Goal: Information Seeking & Learning: Understand process/instructions

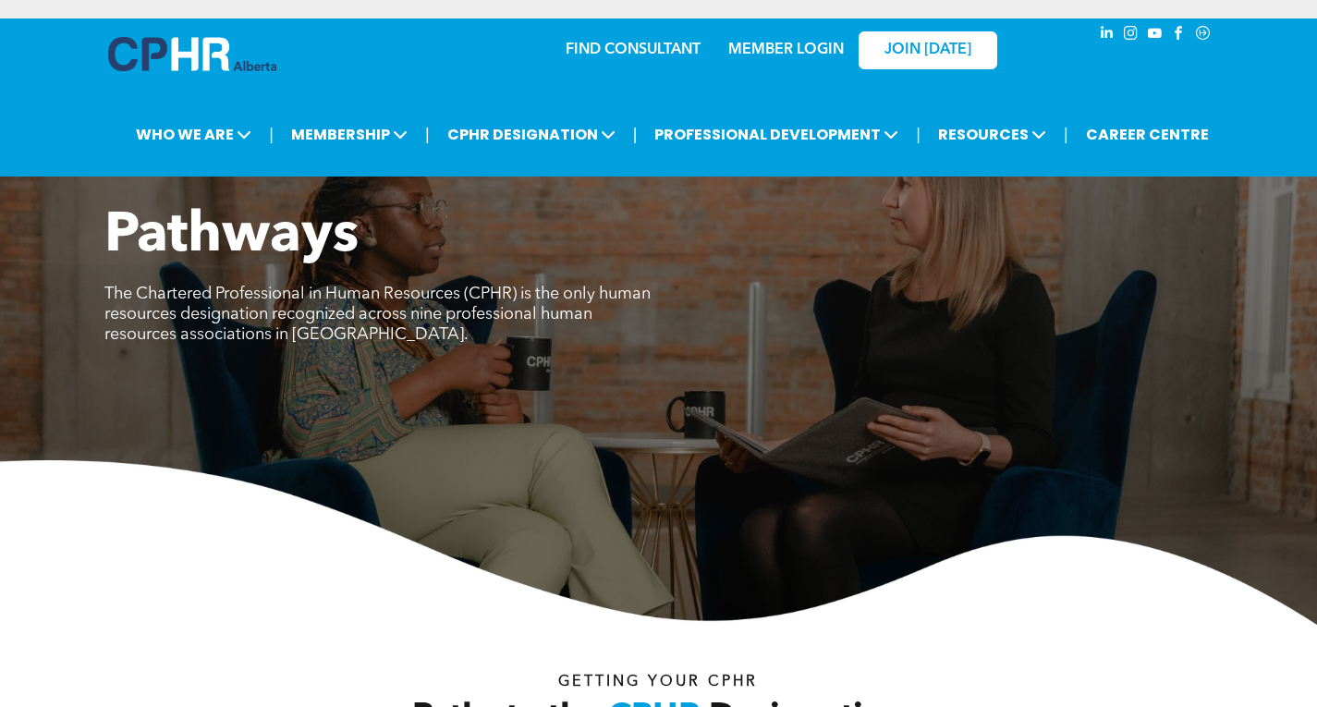
scroll to position [2919, 0]
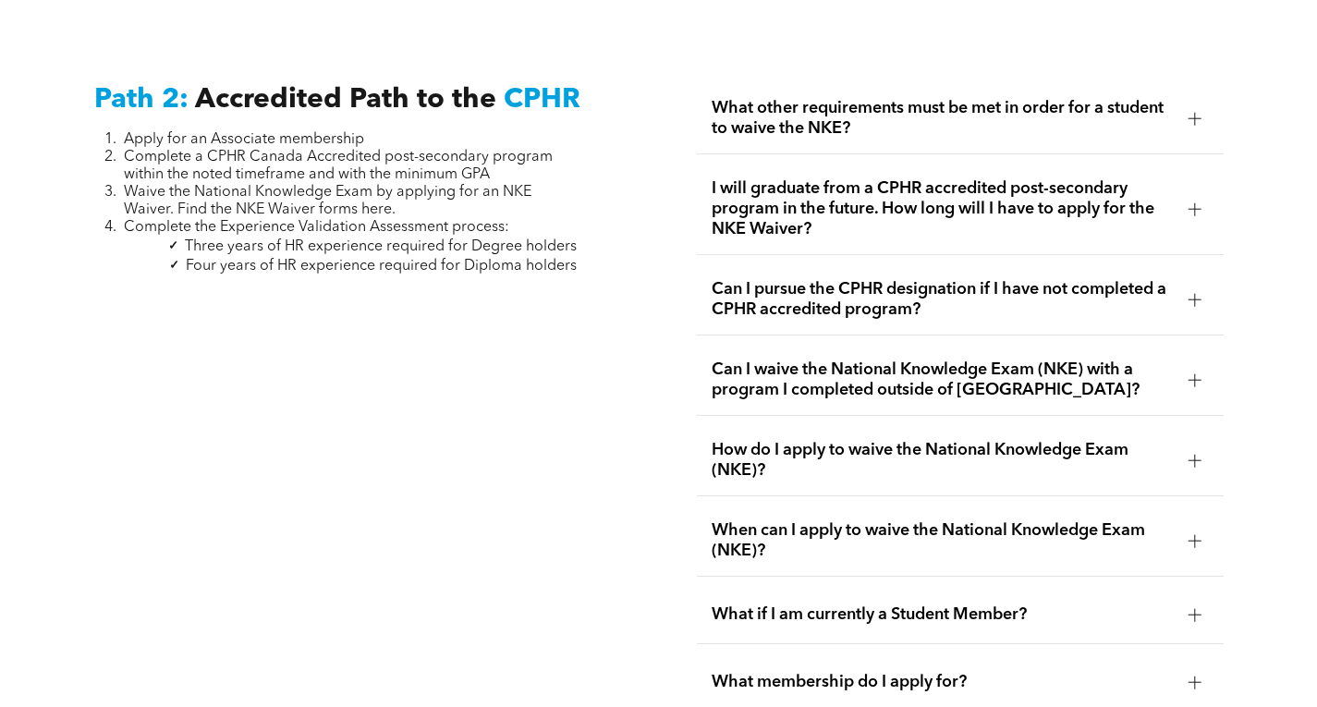
click at [375, 198] on span "Waive the National Knowledge Exam by applying for an NKE Waiver. Find the NKE W…" at bounding box center [328, 201] width 408 height 32
click at [948, 359] on span "Can I waive the National Knowledge Exam (NKE) with a program I completed outsid…" at bounding box center [943, 379] width 462 height 41
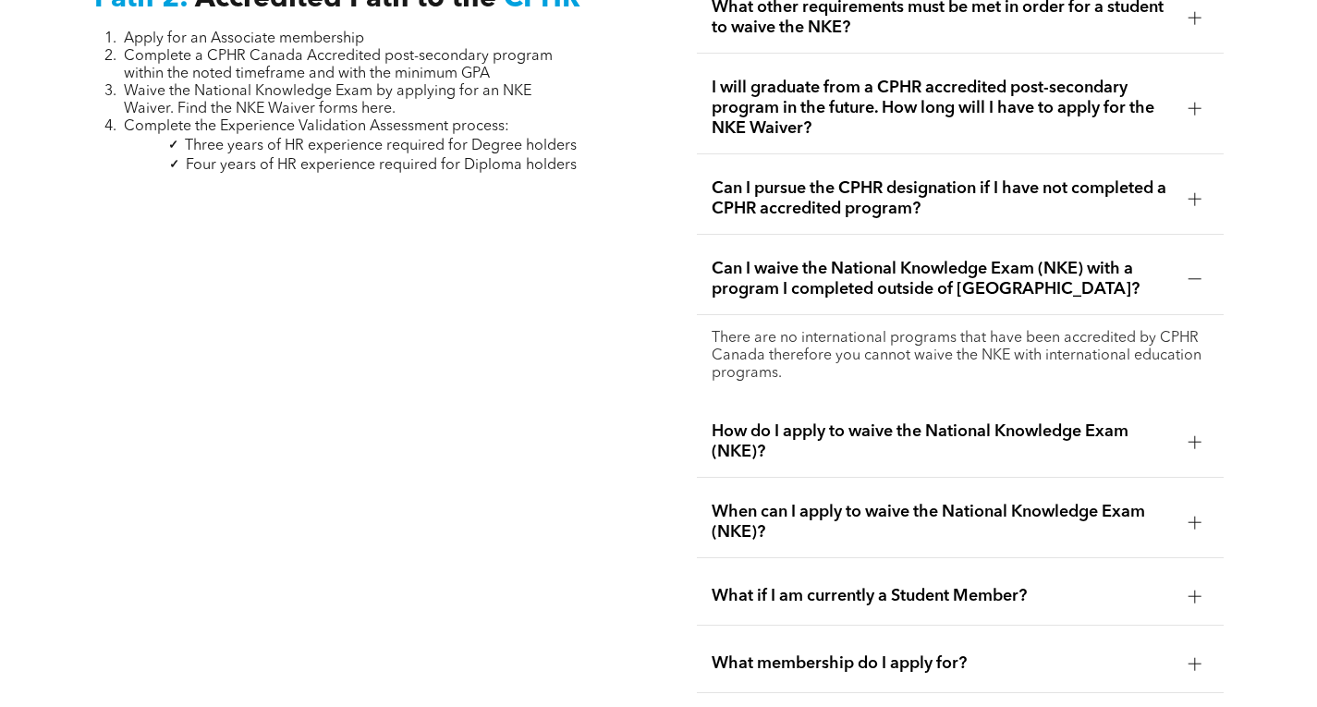
scroll to position [3025, 0]
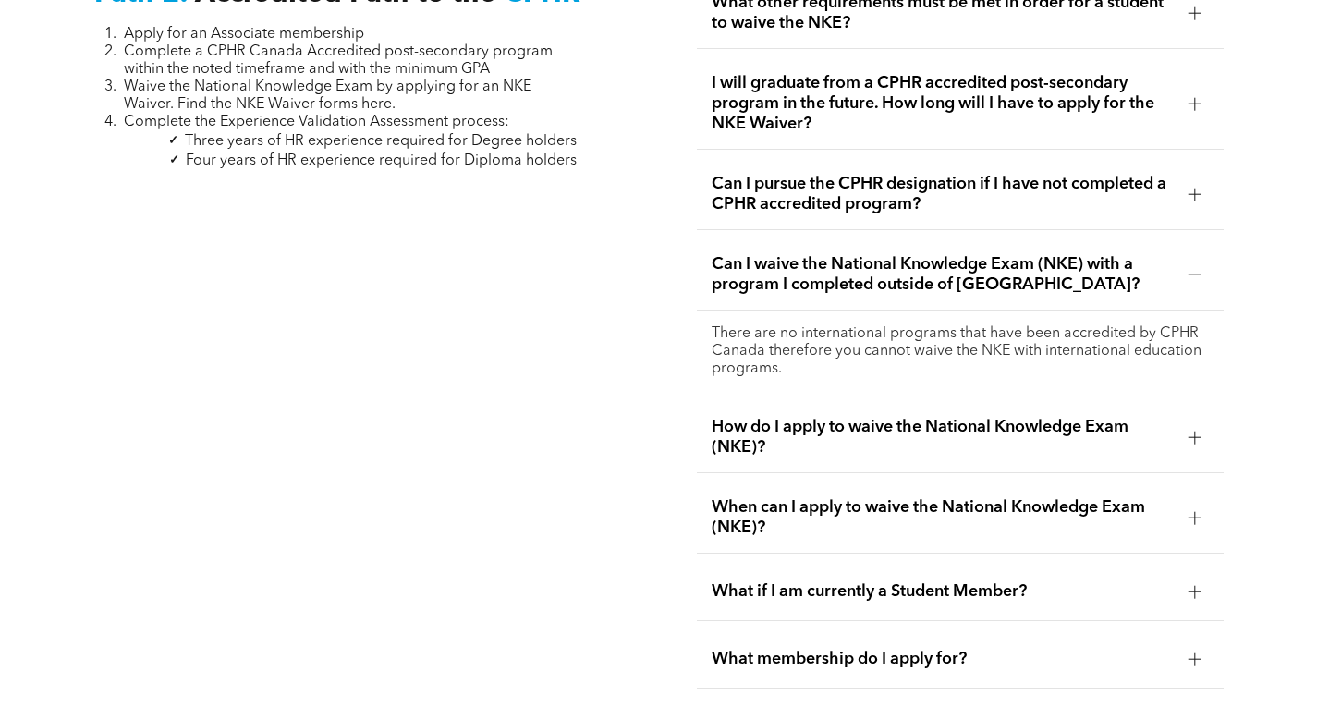
click at [892, 420] on span "How do I apply to waive the National Knowledge Exam (NKE)?" at bounding box center [943, 437] width 462 height 41
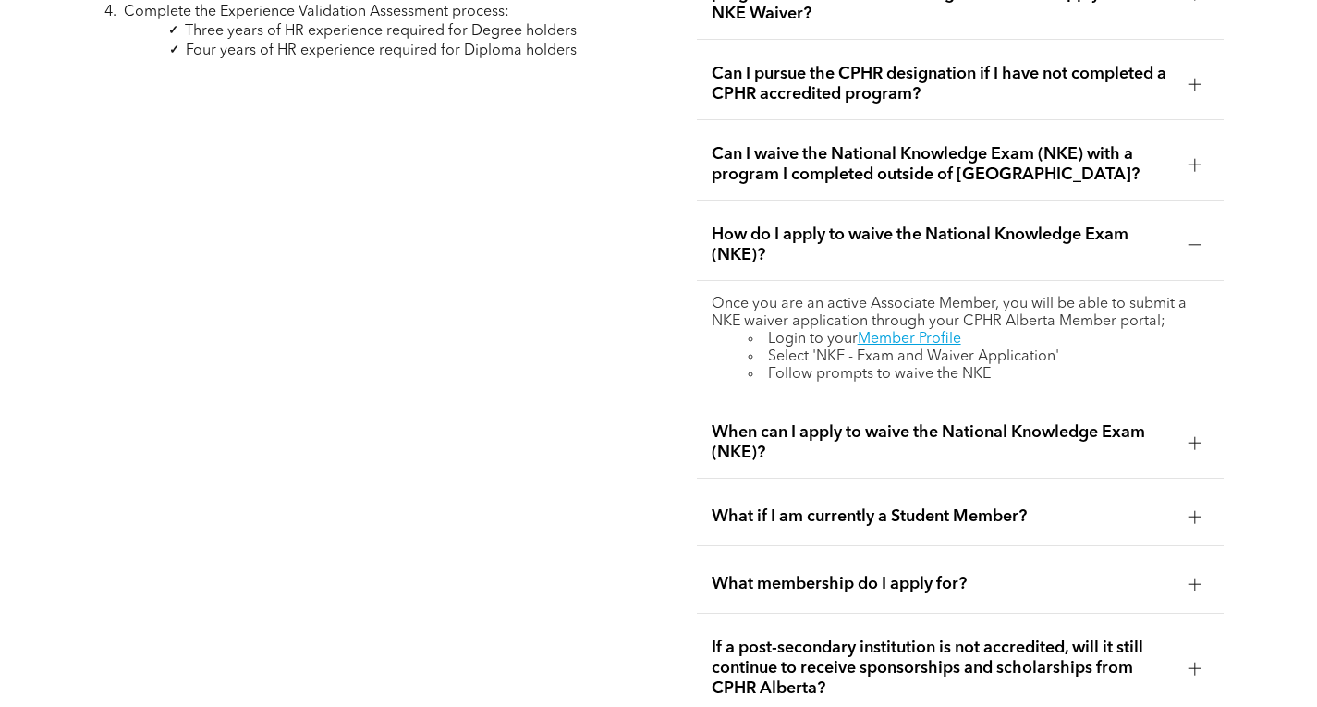
scroll to position [3136, 0]
click at [805, 421] on span "When can I apply to waive the National Knowledge Exam (NKE)?" at bounding box center [943, 441] width 462 height 41
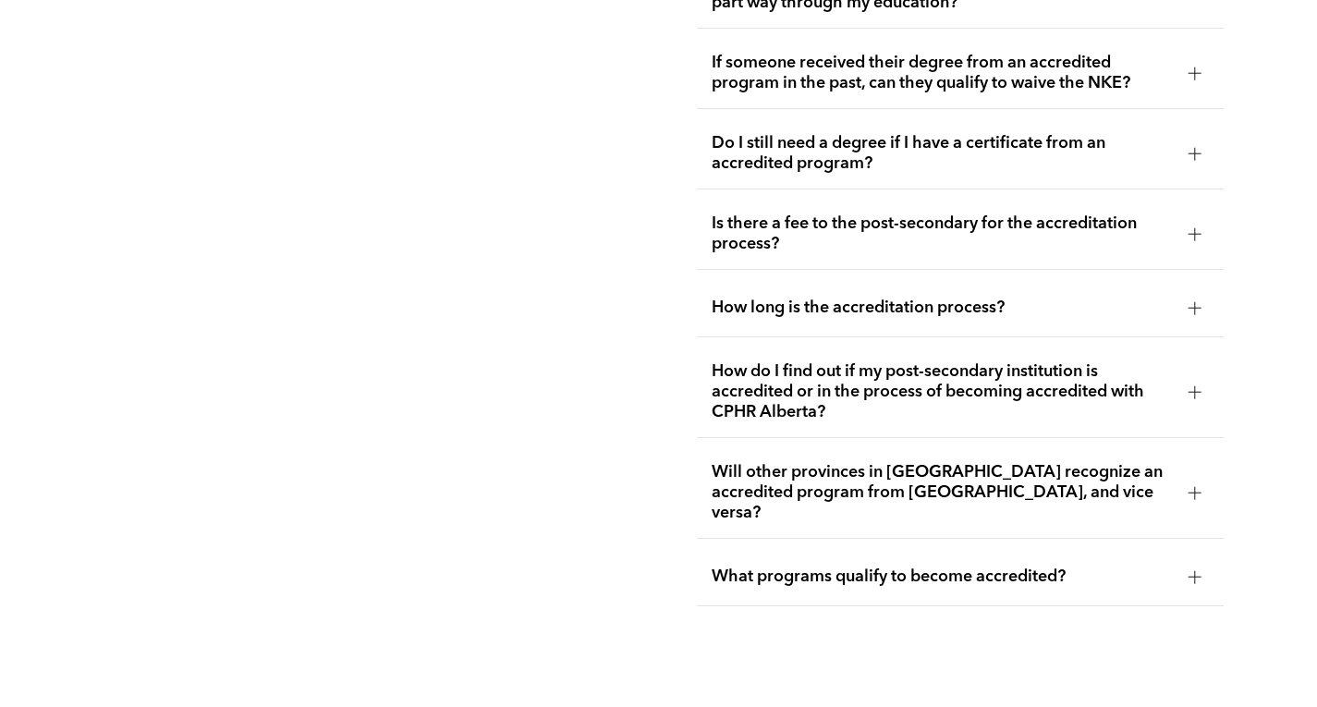
scroll to position [4077, 0]
click at [939, 566] on span "What programs qualify to become accredited?" at bounding box center [943, 576] width 462 height 20
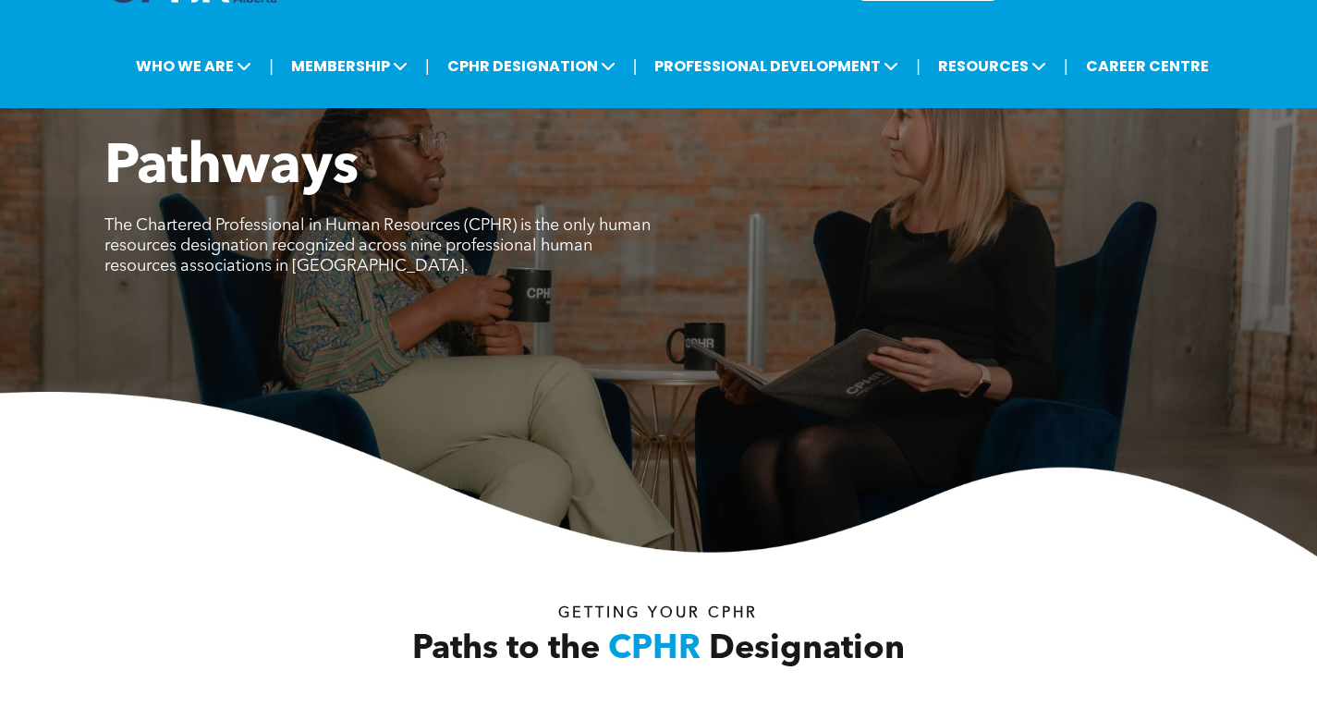
scroll to position [0, 0]
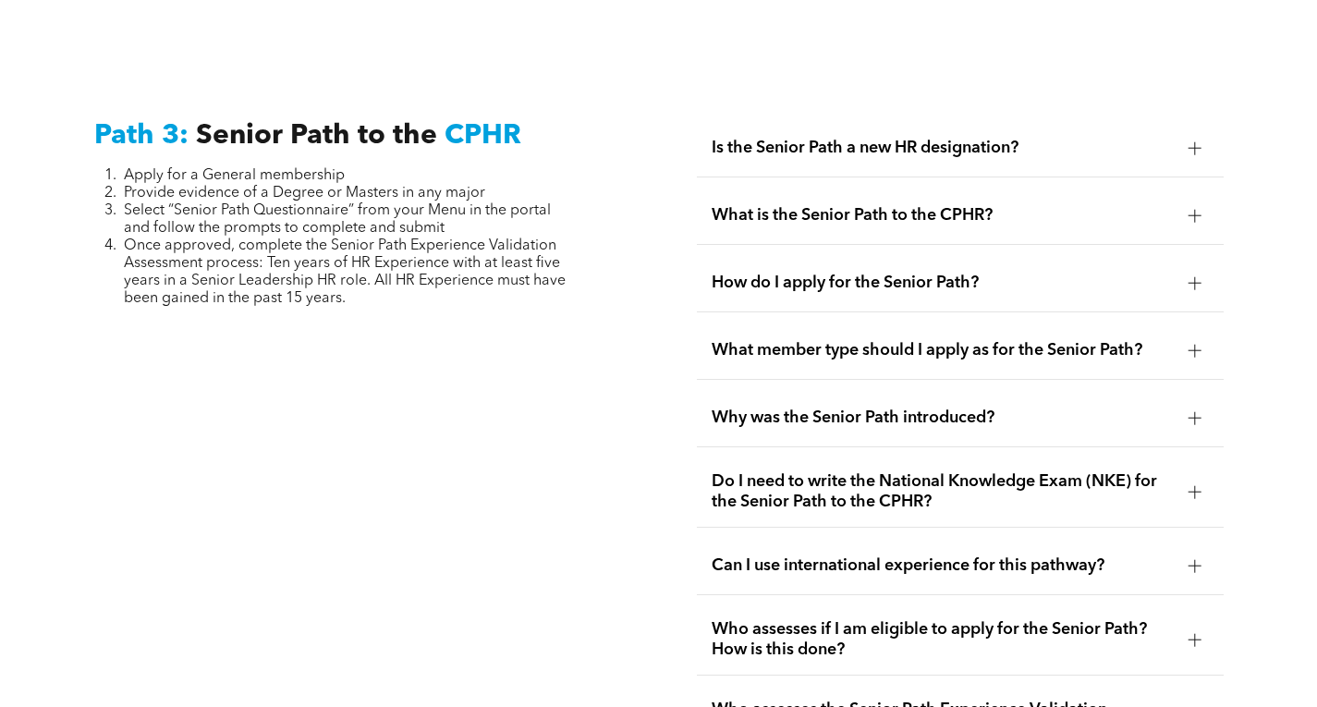
scroll to position [4634, 0]
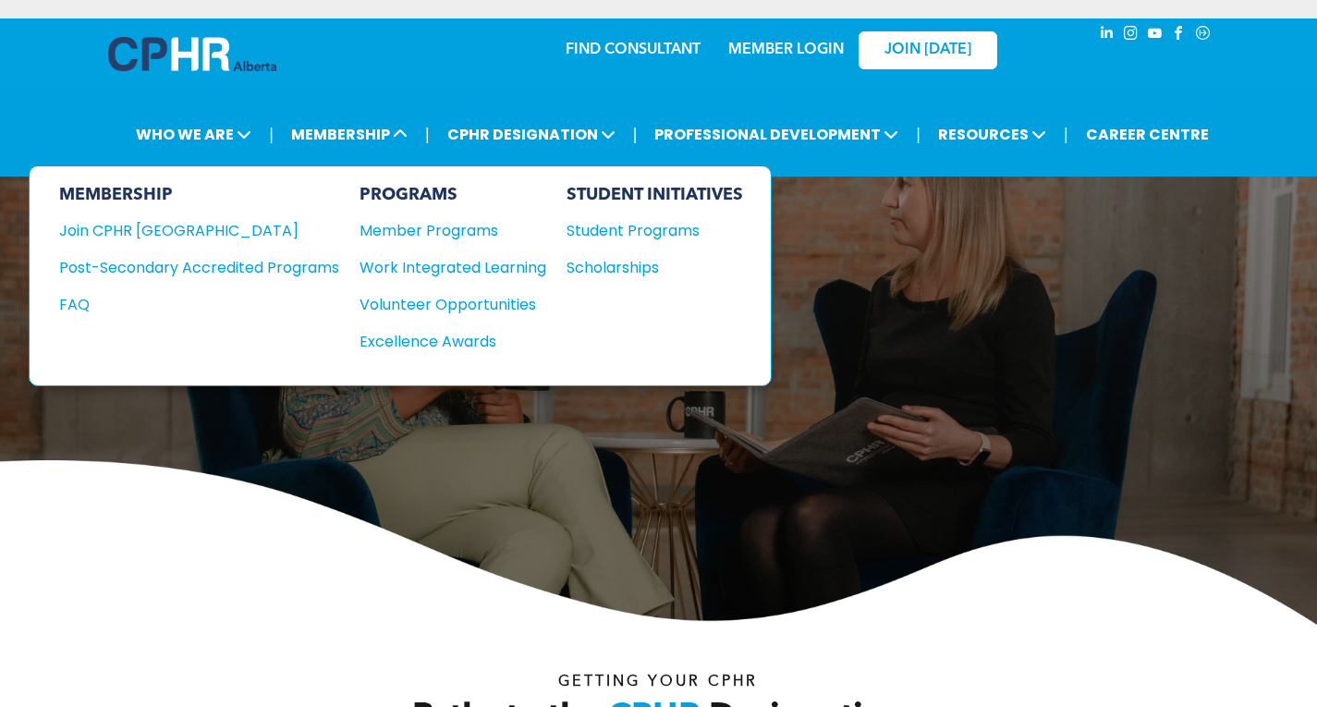
click at [441, 225] on div "Member Programs" at bounding box center [443, 230] width 168 height 23
